Goal: Task Accomplishment & Management: Complete application form

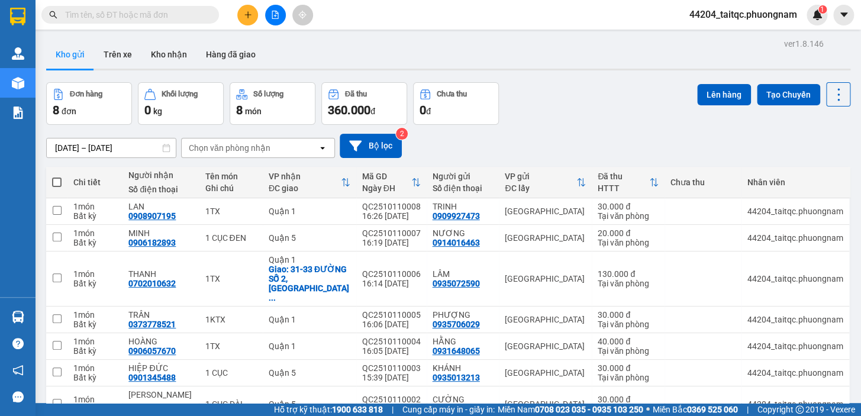
click at [241, 21] on button at bounding box center [247, 15] width 21 height 21
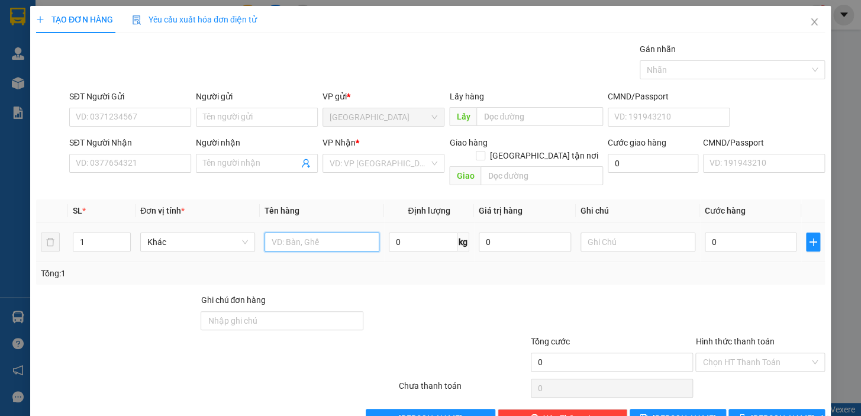
click at [289, 232] on input "text" at bounding box center [321, 241] width 115 height 19
type input "1TX"
click at [115, 115] on input "SĐT Người Gửi" at bounding box center [130, 117] width 122 height 19
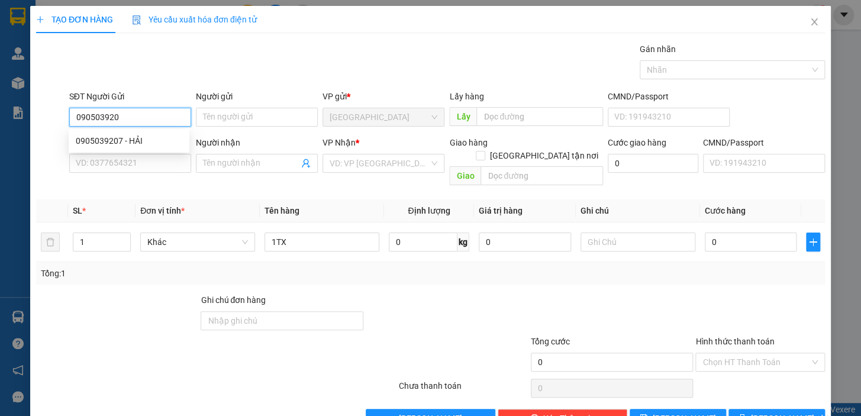
type input "0905039207"
click at [124, 138] on div "0905039207 - HẢI" at bounding box center [129, 140] width 106 height 13
type input "HẢI"
type input "0906534357"
type input "PHÚ"
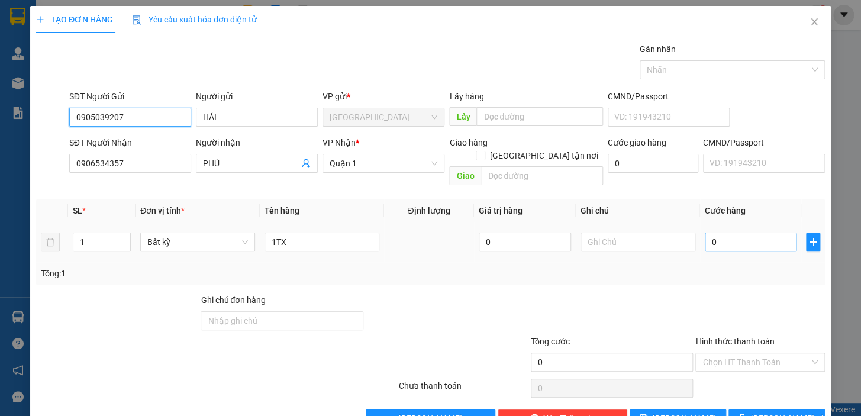
type input "0905039207"
click at [736, 232] on input "0" at bounding box center [750, 241] width 92 height 19
type input "4"
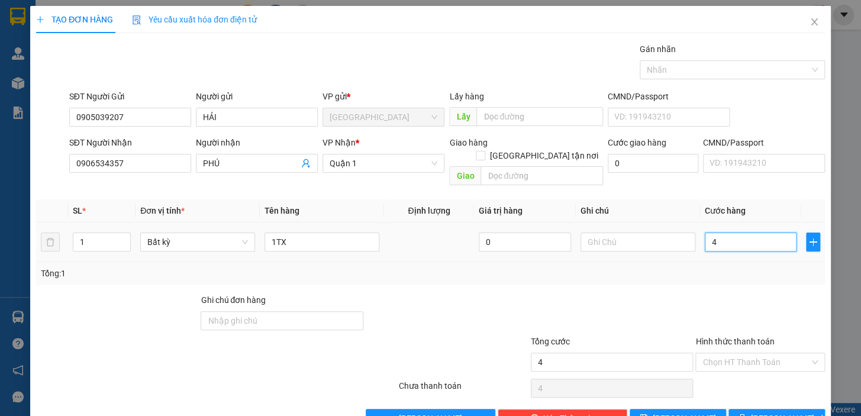
type input "40"
type input "40.000"
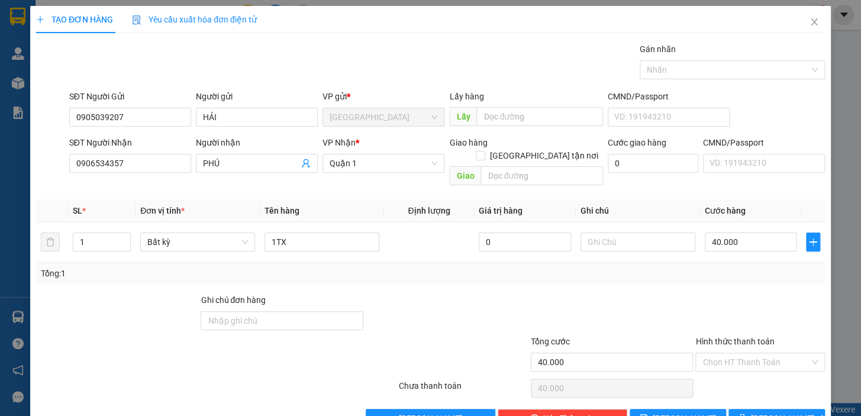
click at [749, 270] on div "Tổng: 1" at bounding box center [430, 273] width 788 height 22
click at [748, 353] on input "Hình thức thanh toán" at bounding box center [755, 362] width 107 height 18
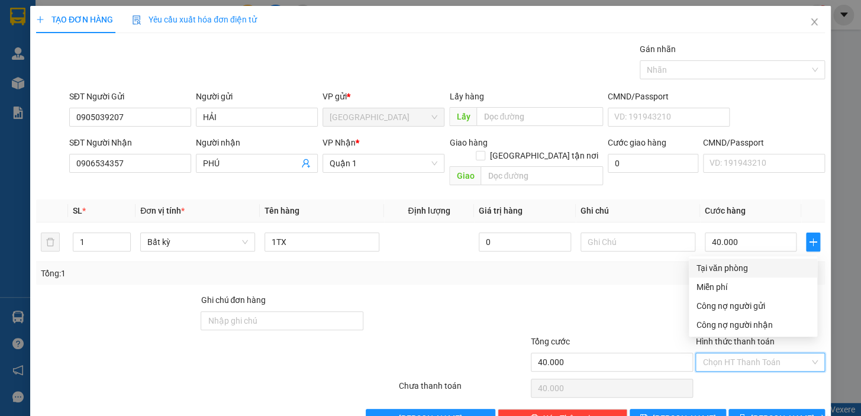
click at [733, 267] on div "Tại văn phòng" at bounding box center [753, 267] width 114 height 13
type input "0"
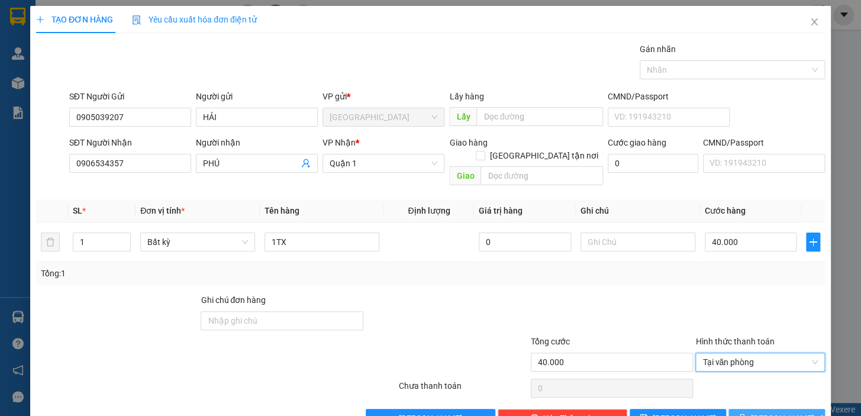
click at [784, 397] on span "[PERSON_NAME] và In" at bounding box center [792, 418] width 83 height 13
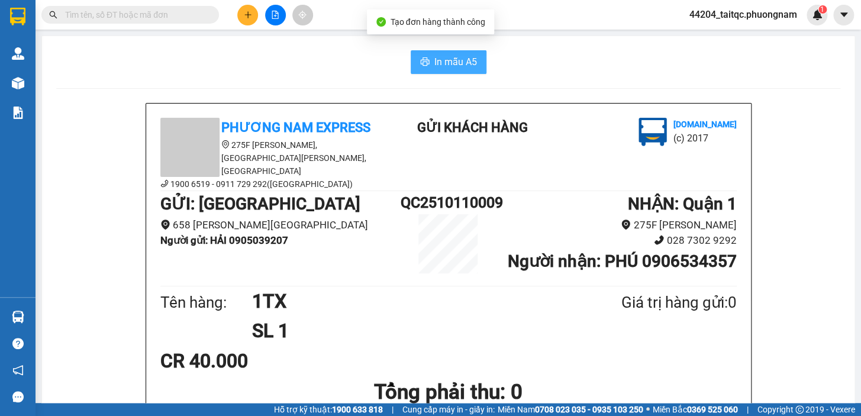
click at [440, 61] on span "In mẫu A5" at bounding box center [455, 61] width 43 height 15
click at [247, 24] on button at bounding box center [247, 15] width 21 height 21
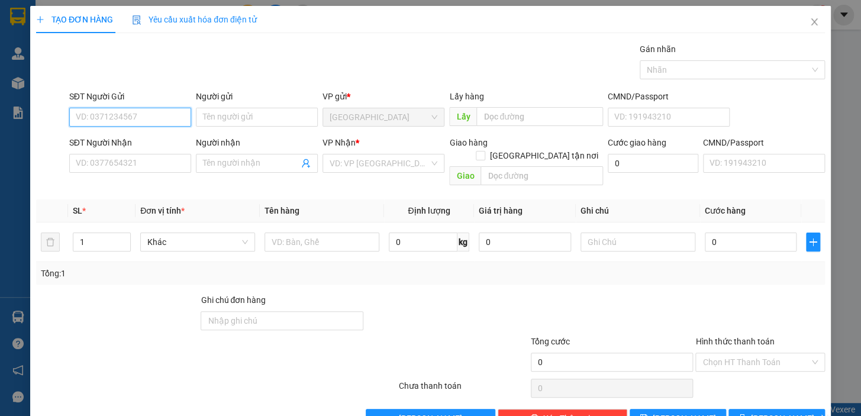
click at [161, 115] on input "SĐT Người Gửi" at bounding box center [130, 117] width 122 height 19
click at [152, 115] on input "SĐT Người Gửi" at bounding box center [130, 117] width 122 height 19
type input "0706006722"
click at [131, 142] on div "0706006722 - GIÁC" at bounding box center [129, 140] width 106 height 13
type input "GIÁC"
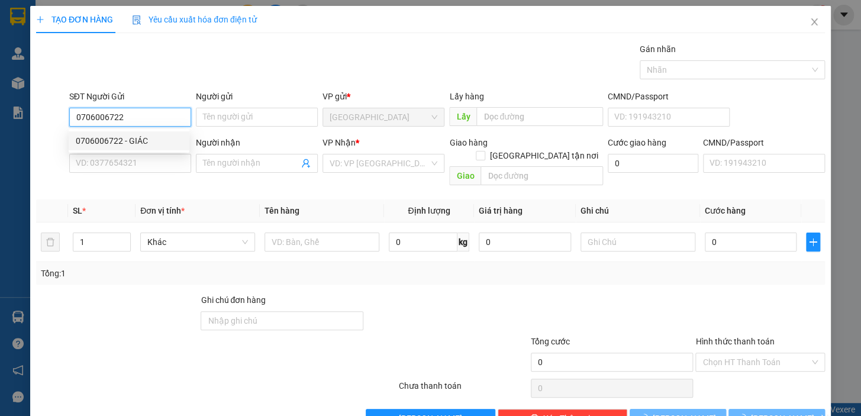
type input "0935755115"
type input "TRANG"
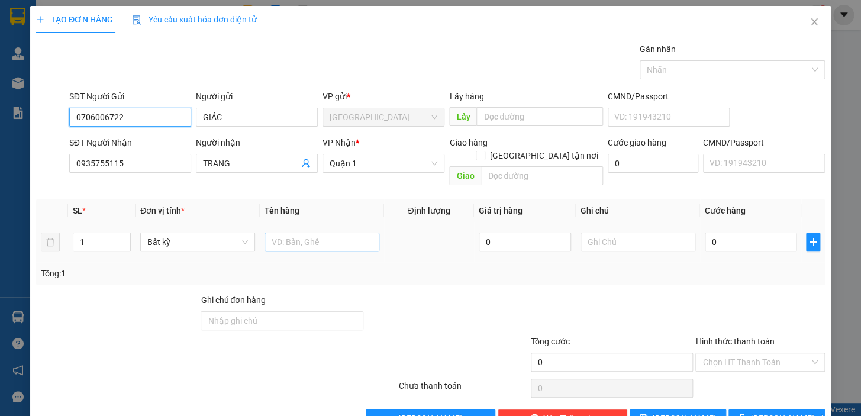
type input "0706006722"
click at [316, 232] on input "text" at bounding box center [321, 241] width 115 height 19
type input "1 BAO"
click at [720, 235] on input "0" at bounding box center [750, 241] width 92 height 19
type input "3"
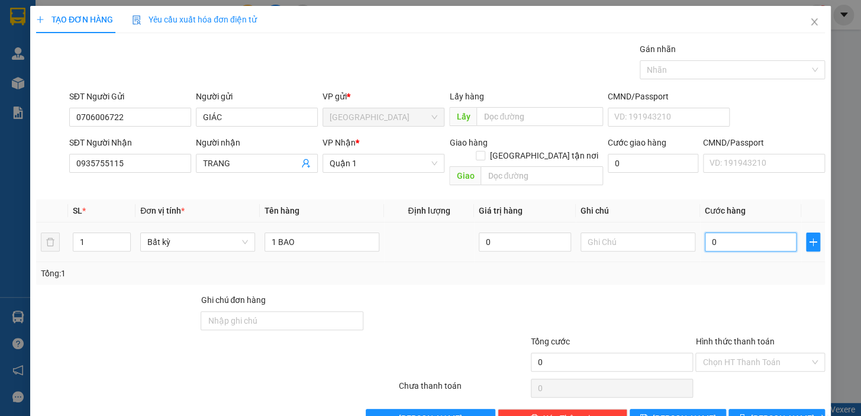
type input "3"
type input "30"
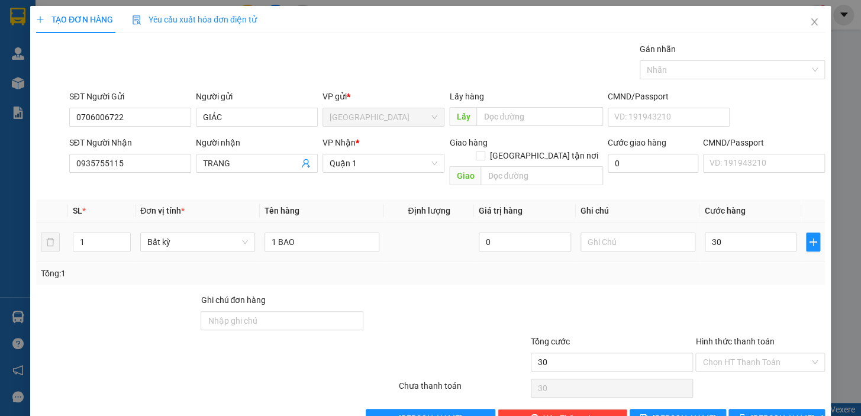
type input "30.000"
click at [723, 297] on div at bounding box center [760, 313] width 132 height 41
click at [758, 337] on div "Hình thức thanh toán" at bounding box center [760, 344] width 130 height 18
click at [758, 353] on input "Hình thức thanh toán" at bounding box center [755, 362] width 107 height 18
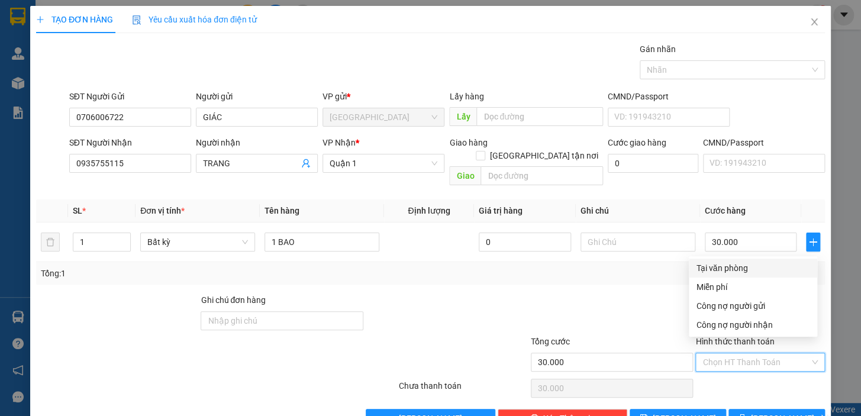
click at [744, 266] on div "Tại văn phòng" at bounding box center [753, 267] width 114 height 13
type input "0"
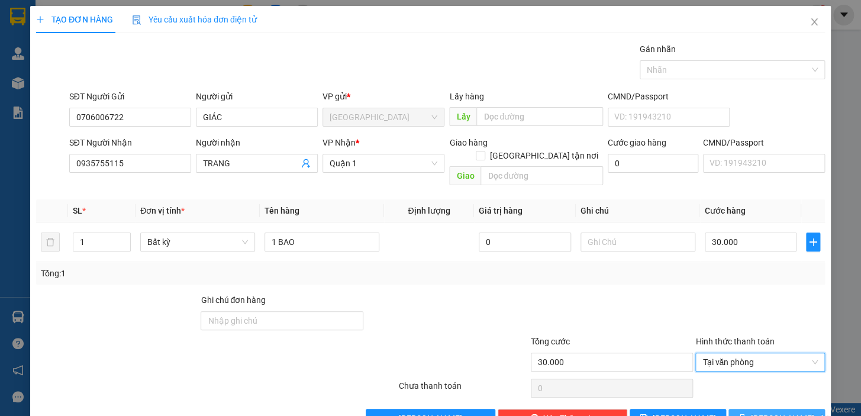
click at [767, 397] on span "[PERSON_NAME] và In" at bounding box center [792, 418] width 83 height 13
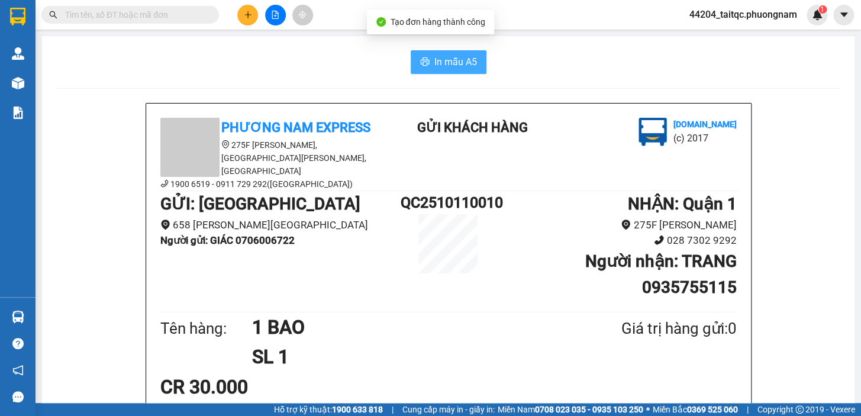
click at [455, 53] on button "In mẫu A5" at bounding box center [448, 62] width 76 height 24
click at [245, 15] on icon "plus" at bounding box center [247, 14] width 7 height 1
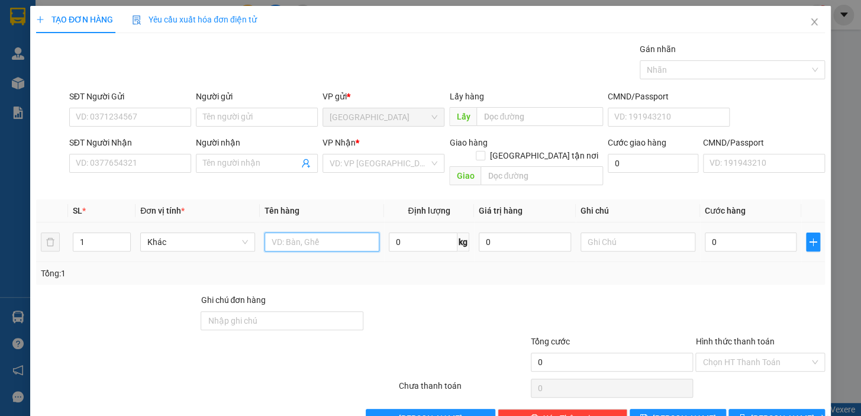
click at [280, 232] on input "text" at bounding box center [321, 241] width 115 height 19
type input "1 BAO+1TX"
click at [99, 112] on input "SĐT Người Gửi" at bounding box center [130, 117] width 122 height 19
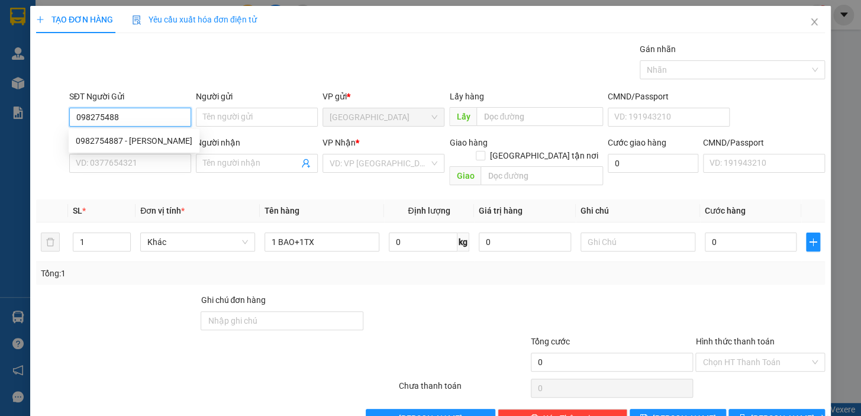
type input "0982754887"
click at [131, 143] on div "0982754887 - [PERSON_NAME]" at bounding box center [134, 140] width 117 height 13
type input "THẢO"
type input "0968105851"
type input "NHÂN"
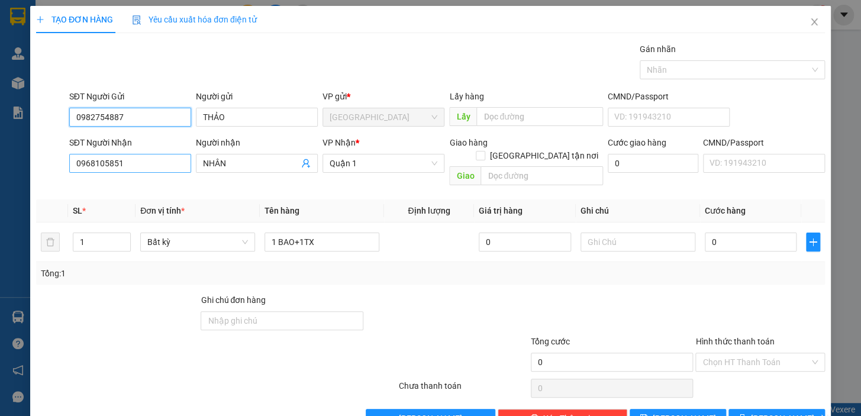
type input "0982754887"
drag, startPoint x: 140, startPoint y: 164, endPoint x: 60, endPoint y: 165, distance: 79.3
click at [60, 165] on div "SĐT Người Nhận 0968105851 0968105851 Người nhận NHÂN VP Nhận * [GEOGRAPHIC_DATA…" at bounding box center [430, 163] width 791 height 54
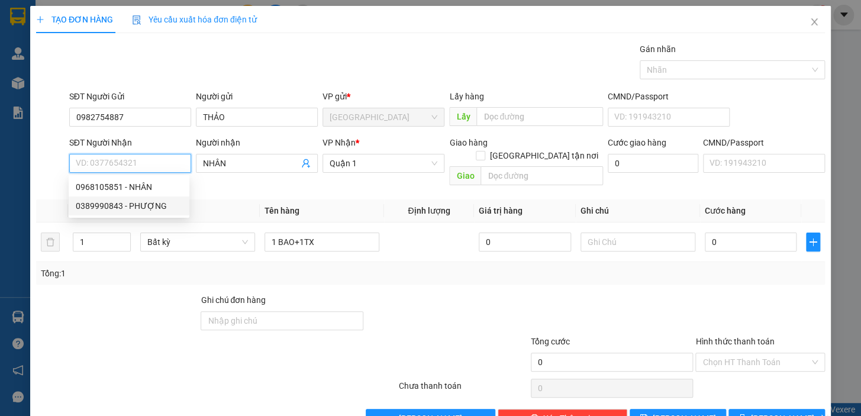
click at [117, 209] on div "0389990843 - PHƯỢNG" at bounding box center [129, 205] width 106 height 13
type input "0389990843"
type input "PHƯỢNG"
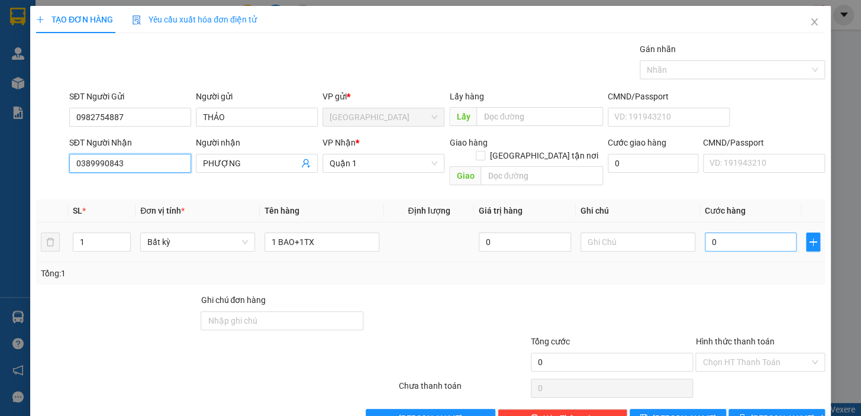
type input "0389990843"
click at [712, 232] on input "0" at bounding box center [750, 241] width 92 height 19
type input "8"
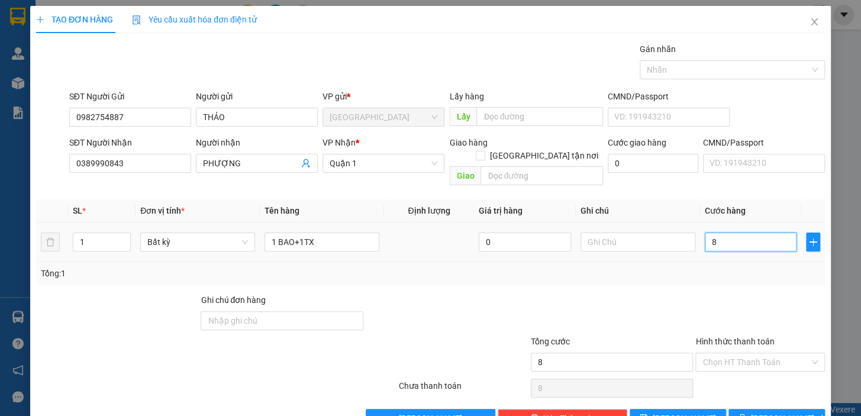
type input "80"
type input "80.000"
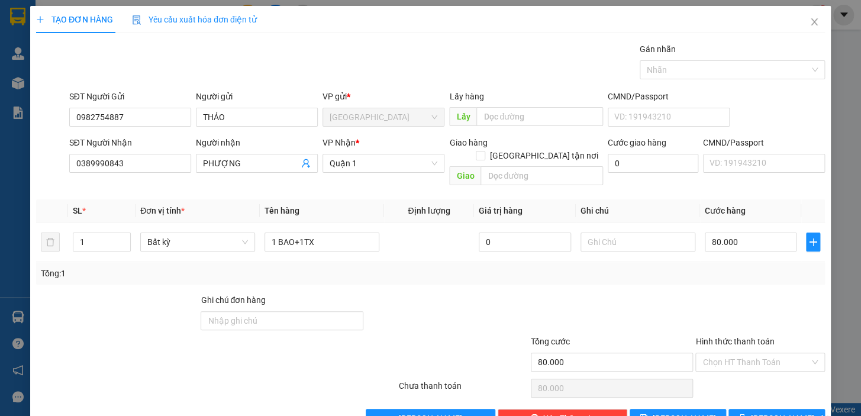
drag, startPoint x: 703, startPoint y: 292, endPoint x: 710, endPoint y: 289, distance: 7.7
click at [709, 293] on div at bounding box center [760, 313] width 132 height 41
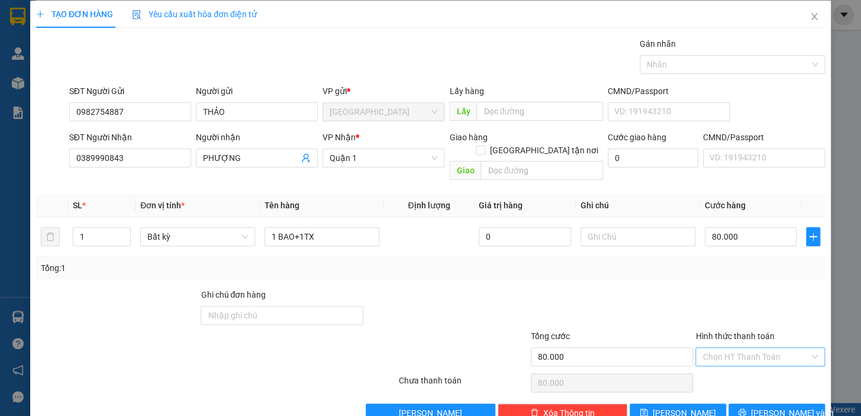
scroll to position [21, 0]
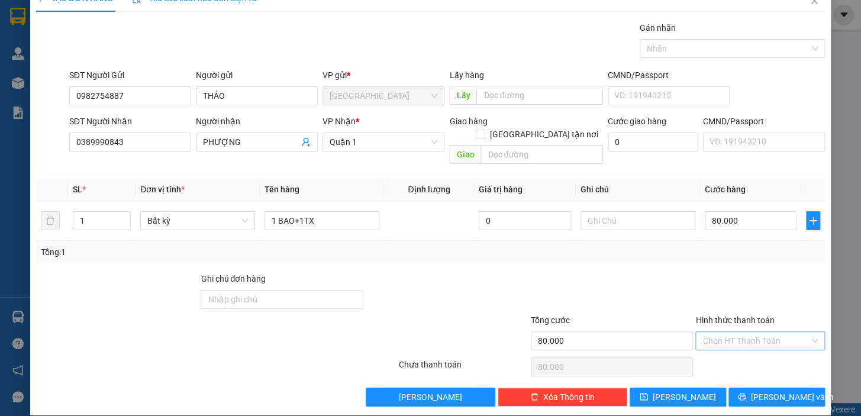
click at [743, 332] on input "Hình thức thanh toán" at bounding box center [755, 341] width 107 height 18
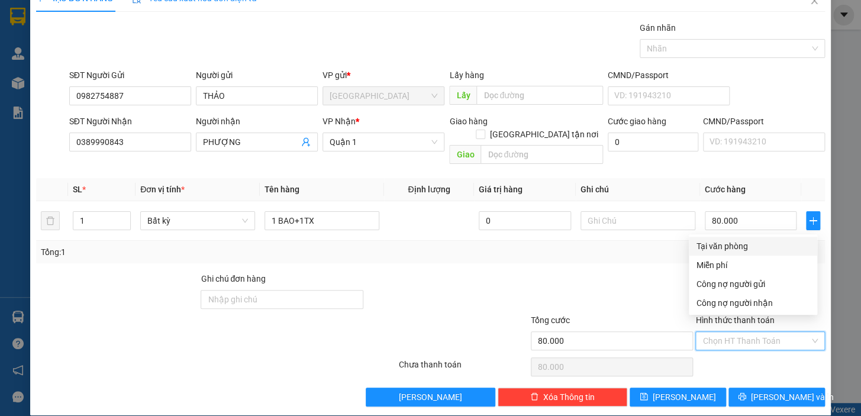
click at [734, 238] on div "Tại văn phòng" at bounding box center [752, 246] width 128 height 19
type input "0"
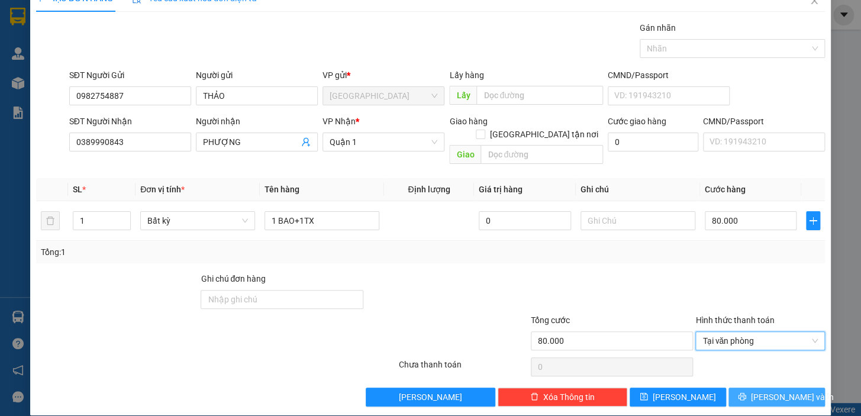
click at [762, 390] on span "[PERSON_NAME] và In" at bounding box center [792, 396] width 83 height 13
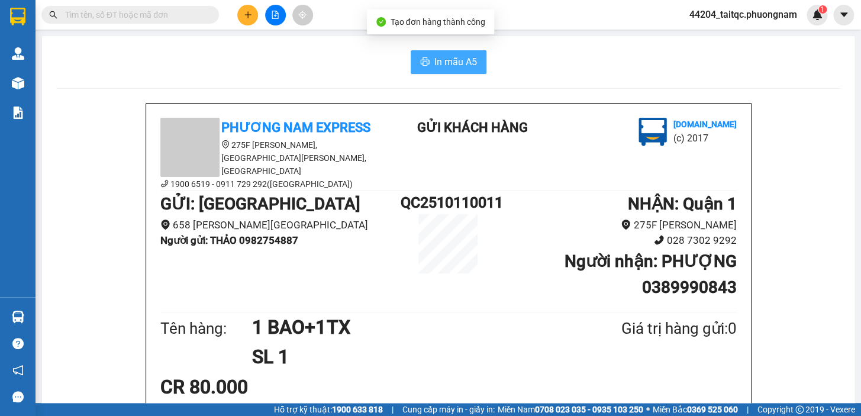
click at [434, 54] on span "In mẫu A5" at bounding box center [455, 61] width 43 height 15
click at [240, 18] on button at bounding box center [247, 15] width 21 height 21
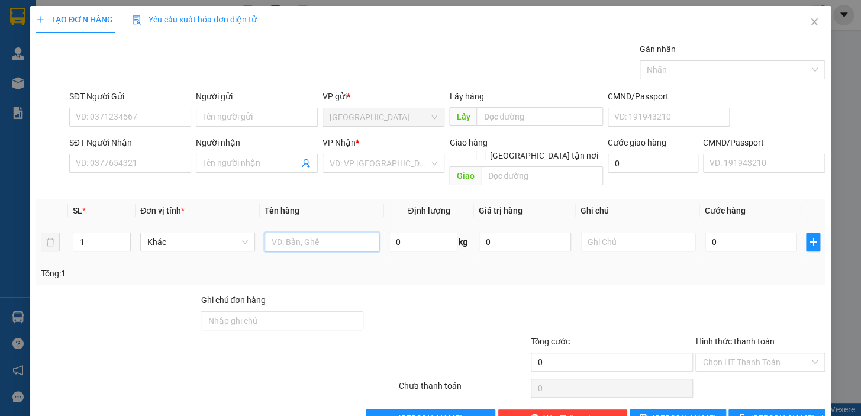
click at [310, 232] on input "text" at bounding box center [321, 241] width 115 height 19
type input "1 CỤC ĐEN"
click at [742, 232] on input "0" at bounding box center [750, 241] width 92 height 19
type input "2"
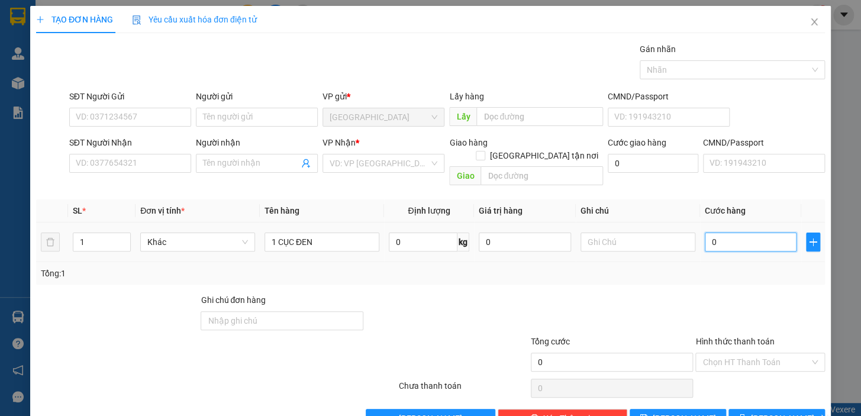
type input "2"
type input "20"
type input "20.000"
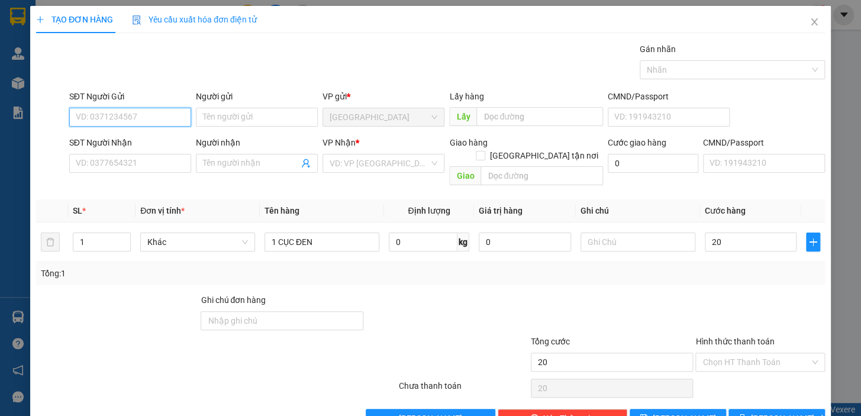
type input "20.000"
click at [140, 117] on input "SĐT Người Gửi" at bounding box center [130, 117] width 122 height 19
type input "0583533721"
click at [147, 141] on div "0583533721 - [GEOGRAPHIC_DATA]" at bounding box center [142, 140] width 133 height 13
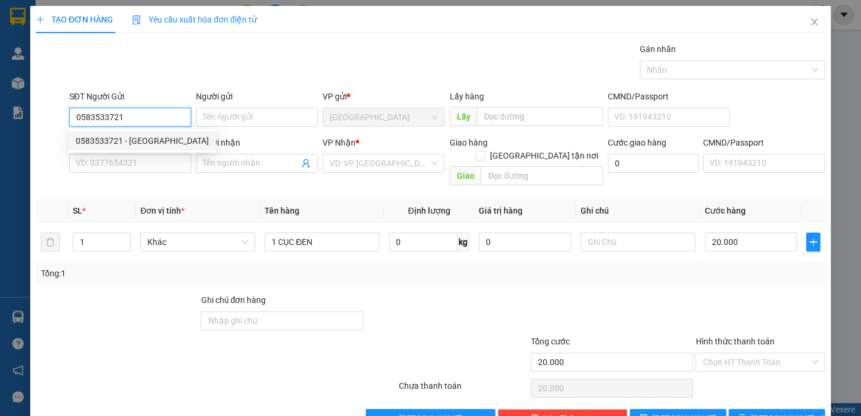
type input "[PERSON_NAME]"
type input "0915798075"
type input "TÀI"
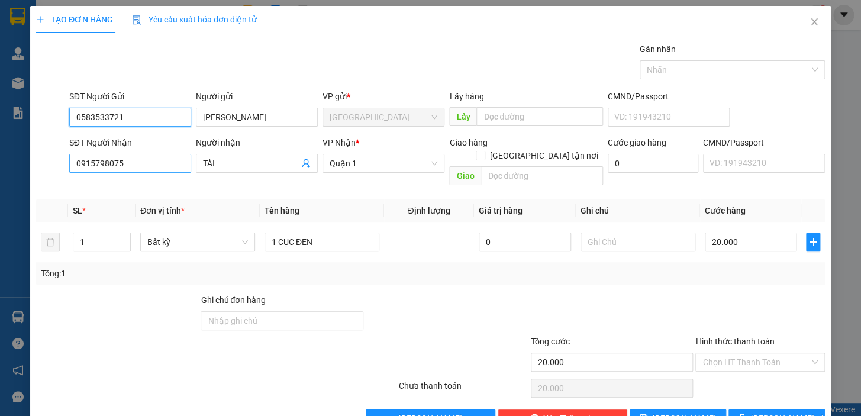
type input "0583533721"
drag, startPoint x: 133, startPoint y: 165, endPoint x: 49, endPoint y: 160, distance: 84.1
click at [49, 160] on div "SĐT Người Nhận 0915798075 0915798075 Người nhận TÀI VP Nhận * [GEOGRAPHIC_DATA]…" at bounding box center [430, 163] width 791 height 54
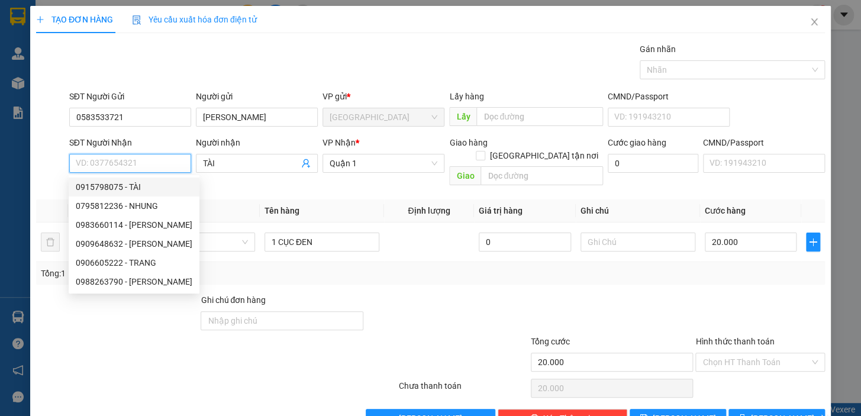
click at [140, 160] on input "SĐT Người Nhận" at bounding box center [130, 163] width 122 height 19
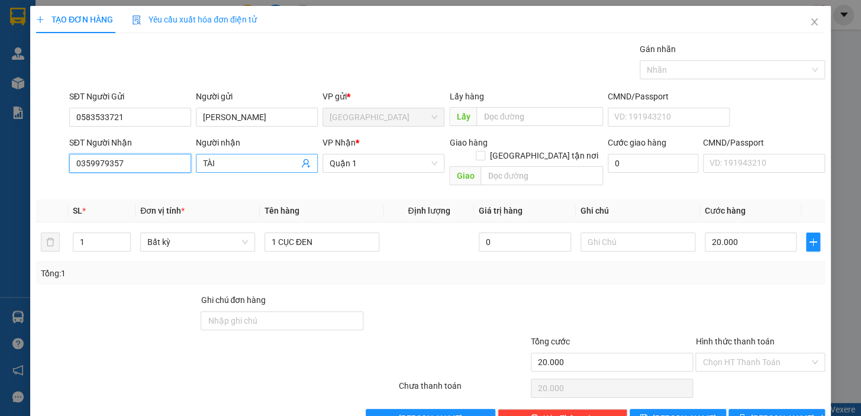
type input "0359979357"
drag, startPoint x: 237, startPoint y: 165, endPoint x: 203, endPoint y: 164, distance: 33.7
click at [203, 164] on input "TÀI" at bounding box center [251, 163] width 96 height 13
type input "T"
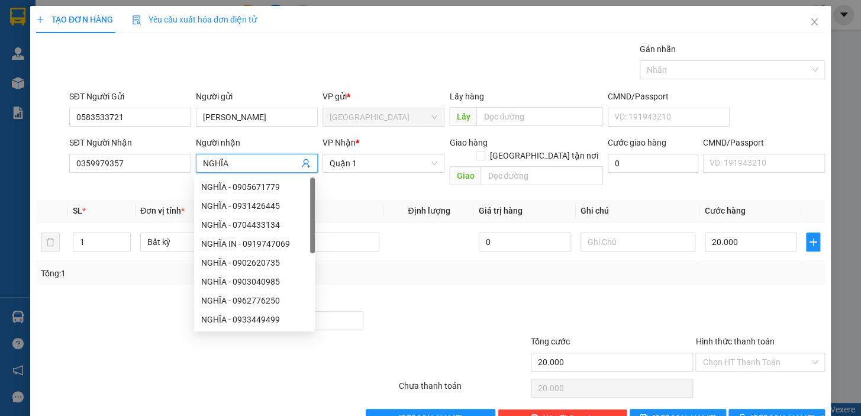
type input "NGHĨA"
click at [787, 303] on div at bounding box center [760, 313] width 132 height 41
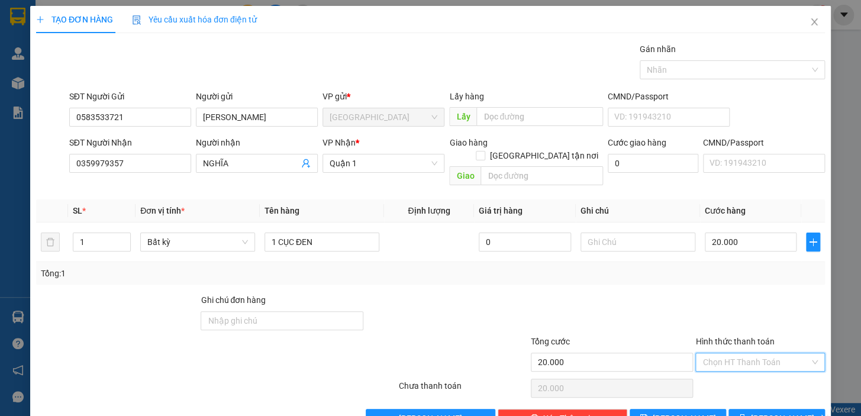
click at [763, 353] on input "Hình thức thanh toán" at bounding box center [755, 362] width 107 height 18
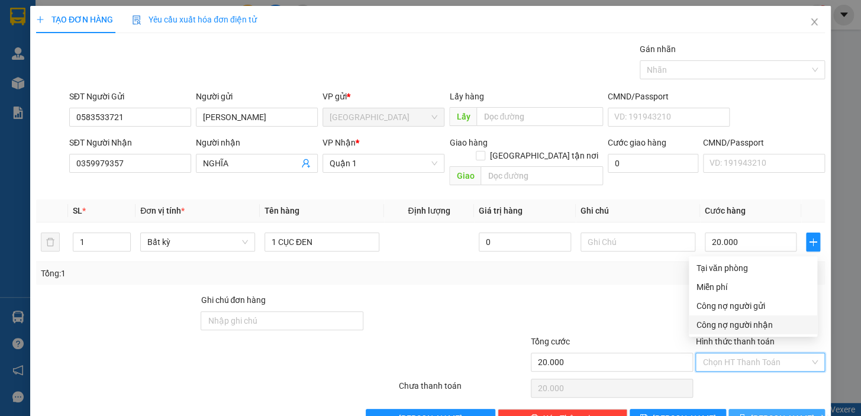
click at [769, 397] on span "[PERSON_NAME] và In" at bounding box center [792, 418] width 83 height 13
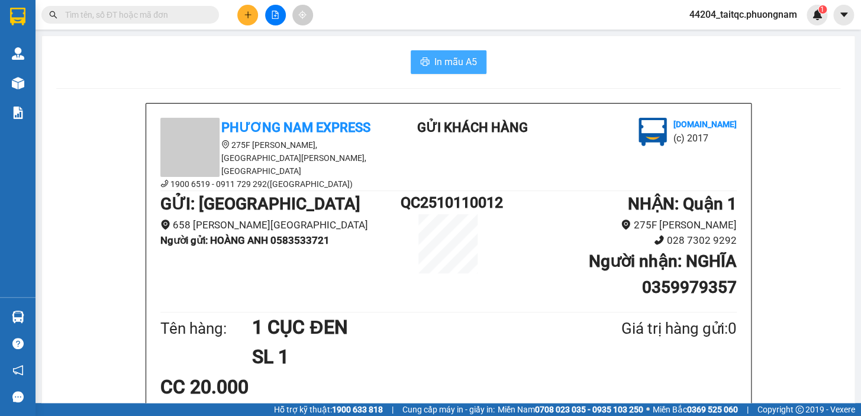
click at [455, 64] on span "In mẫu A5" at bounding box center [455, 61] width 43 height 15
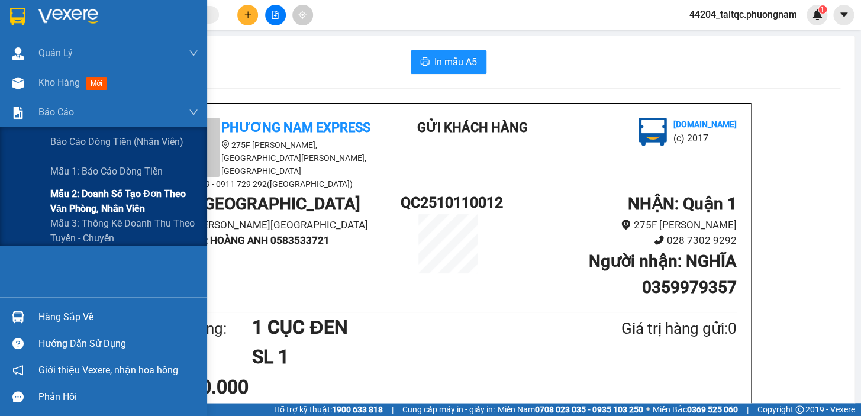
click at [99, 195] on span "Mẫu 2: Doanh số tạo đơn theo Văn phòng, nhân viên" at bounding box center [124, 201] width 148 height 30
